Goal: Check status: Check status

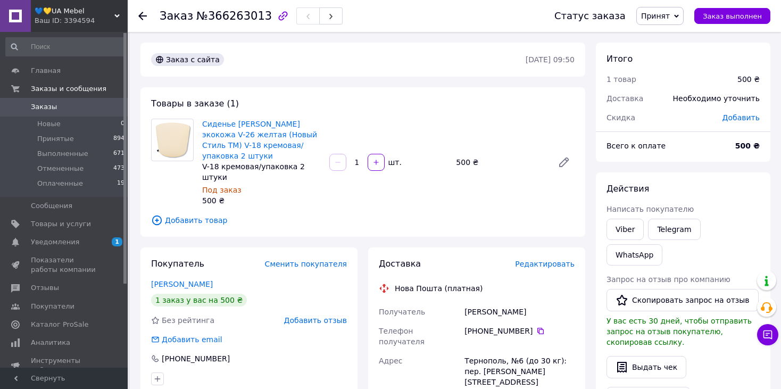
click at [211, 22] on div "Заказ №366263013" at bounding box center [251, 16] width 183 height 18
click at [212, 17] on span "№366263013" at bounding box center [234, 16] width 76 height 13
copy span "366263013"
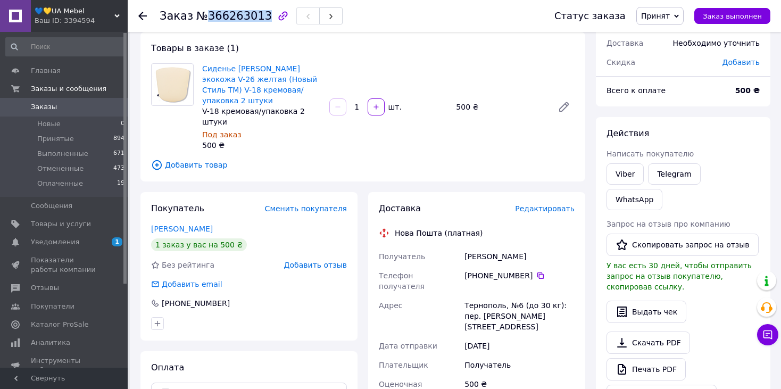
scroll to position [53, 0]
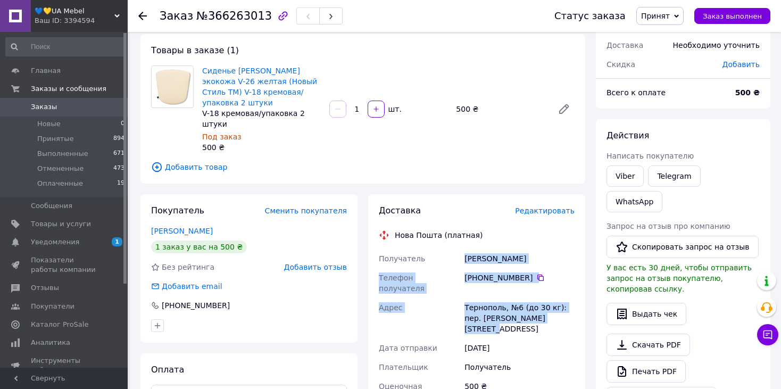
drag, startPoint x: 465, startPoint y: 238, endPoint x: 544, endPoint y: 287, distance: 92.7
click at [544, 287] on div "Получатель [PERSON_NAME] Телефон получателя [PHONE_NUMBER]   Адрес Тернополь, №…" at bounding box center [476, 388] width 200 height 279
copy div "[PERSON_NAME] Телефон получателя [PHONE_NUMBER]   Адрес Тернополь, №6 (до 30 кг…"
click at [52, 242] on span "Уведомления" at bounding box center [55, 242] width 48 height 10
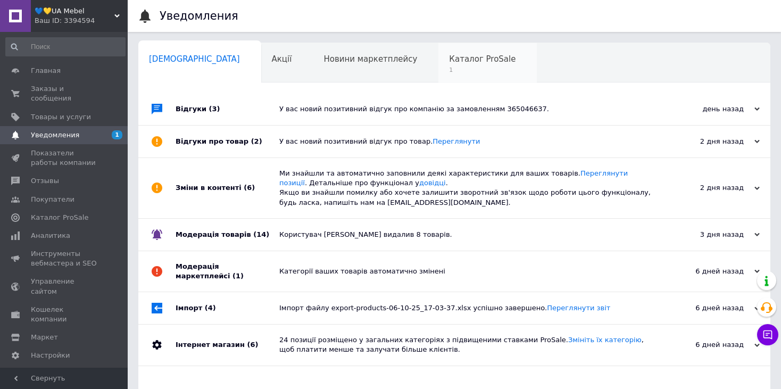
click at [449, 55] on span "Каталог ProSale" at bounding box center [482, 59] width 66 height 10
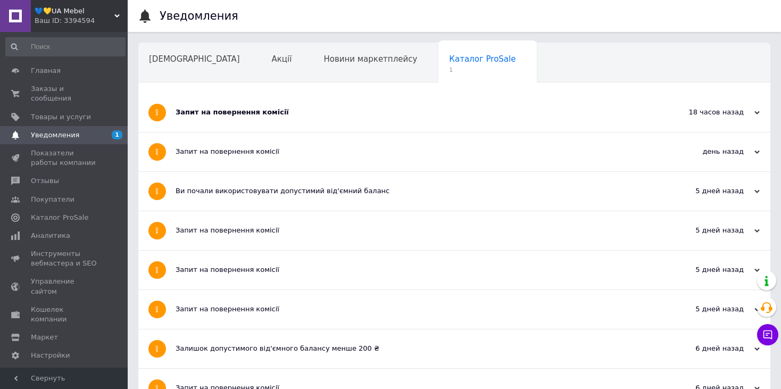
click at [214, 114] on div "Запит на повернення комісії" at bounding box center [413, 112] width 477 height 10
